Goal: Task Accomplishment & Management: Use online tool/utility

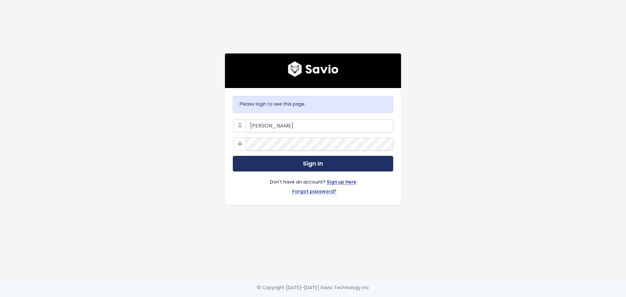
click at [305, 158] on button "Sign In" at bounding box center [313, 164] width 160 height 16
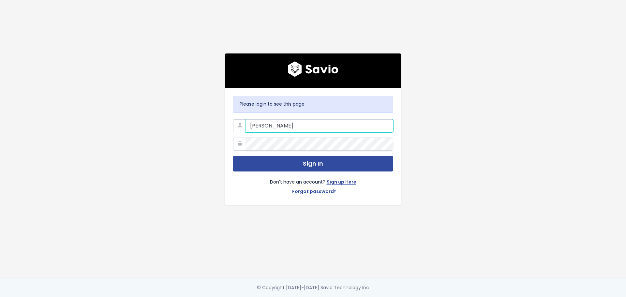
click at [289, 125] on input "Storto" at bounding box center [319, 125] width 147 height 13
click at [287, 123] on input "Storto" at bounding box center [319, 125] width 147 height 13
click at [436, 109] on div "Please login to see this page. Storto Sign In Don't have an account? Sign up He…" at bounding box center [313, 139] width 372 height 278
drag, startPoint x: 265, startPoint y: 126, endPoint x: 238, endPoint y: 124, distance: 27.5
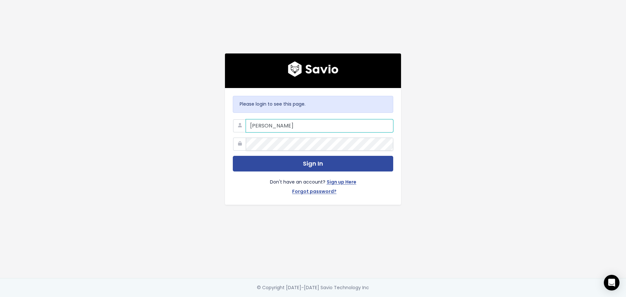
click at [238, 119] on div "Storto" at bounding box center [313, 119] width 160 height 0
click at [251, 123] on input "astorto@flinks.com" at bounding box center [319, 125] width 147 height 13
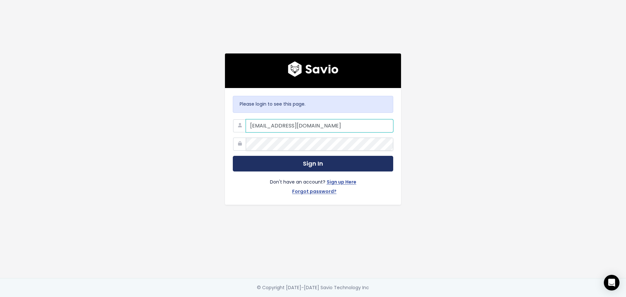
type input "apstorto@flinks.com"
click at [281, 159] on button "Sign In" at bounding box center [313, 164] width 160 height 16
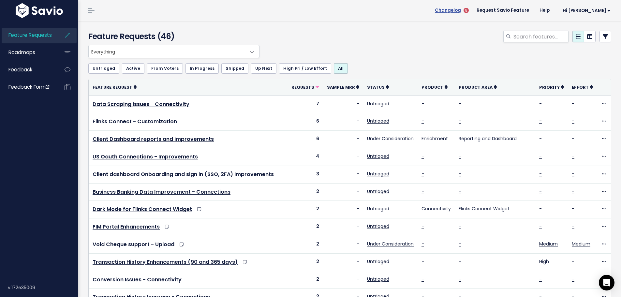
click at [461, 8] on span "Changelog" at bounding box center [448, 10] width 26 height 5
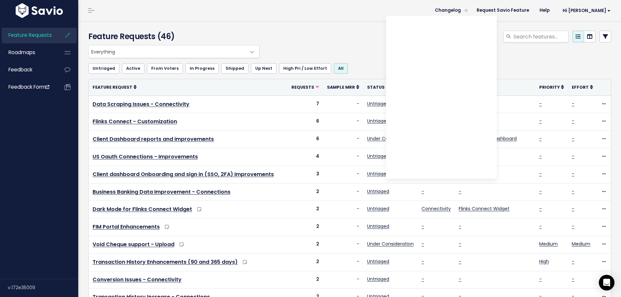
click at [342, 31] on div at bounding box center [438, 38] width 355 height 14
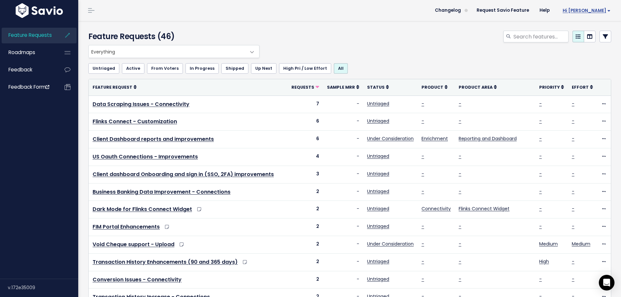
click at [608, 9] on link "Hi [PERSON_NAME]" at bounding box center [585, 11] width 61 height 10
click at [94, 12] on link at bounding box center [91, 10] width 10 height 6
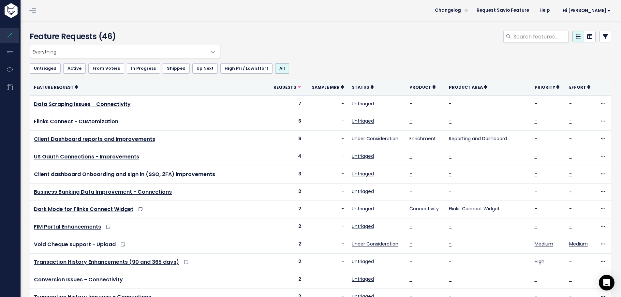
click at [26, 12] on li at bounding box center [31, 10] width 13 height 18
click at [32, 9] on link at bounding box center [32, 10] width 10 height 6
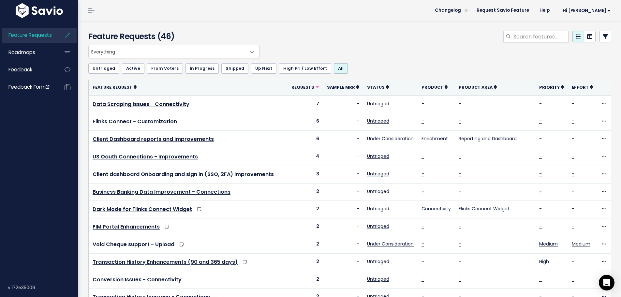
click at [66, 36] on icon at bounding box center [68, 35] width 12 height 15
click at [589, 10] on span "Hi [PERSON_NAME]" at bounding box center [587, 10] width 48 height 5
click at [60, 11] on img at bounding box center [39, 10] width 51 height 15
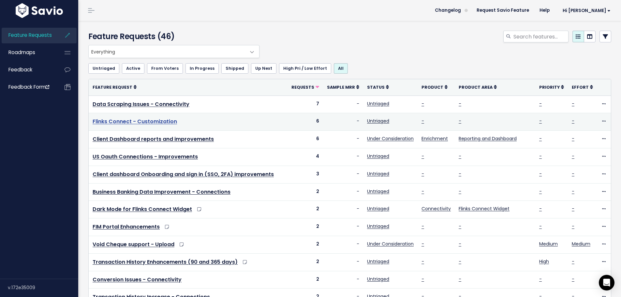
click at [161, 123] on link "Flinks Connect - Customization" at bounding box center [135, 121] width 84 height 7
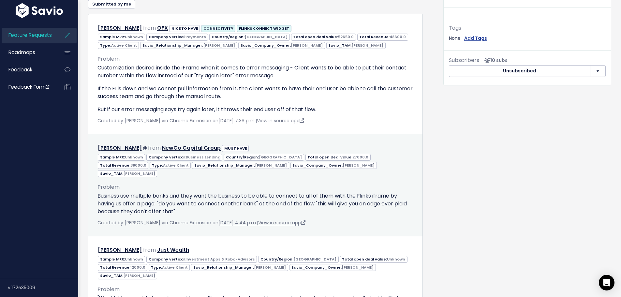
scroll to position [293, 0]
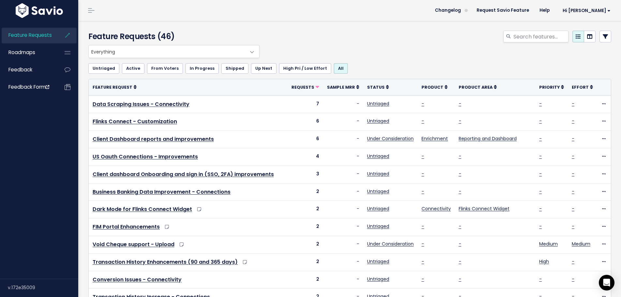
drag, startPoint x: 319, startPoint y: 3, endPoint x: 90, endPoint y: 11, distance: 229.0
click at [90, 11] on link at bounding box center [91, 10] width 10 height 6
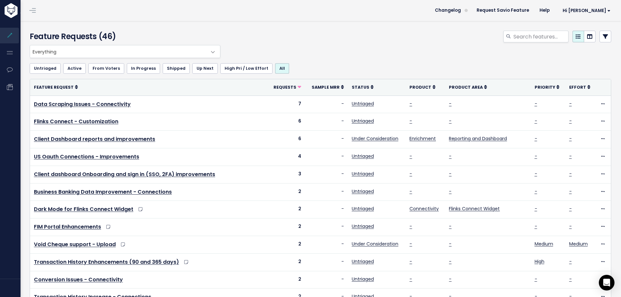
click at [32, 12] on link at bounding box center [32, 10] width 10 height 6
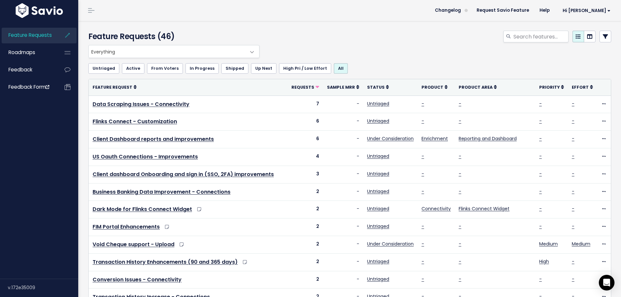
click at [37, 7] on img at bounding box center [39, 10] width 51 height 15
click at [526, 10] on link "Request Savio Feature" at bounding box center [502, 11] width 63 height 10
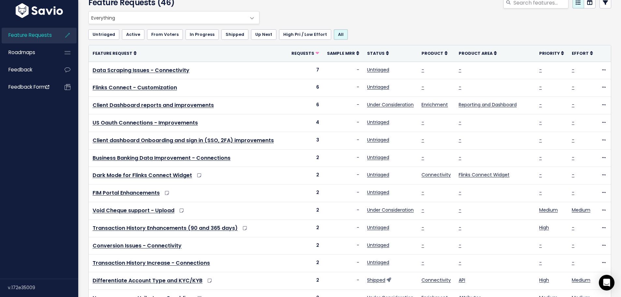
scroll to position [65, 0]
